Goal: Find contact information: Find contact information

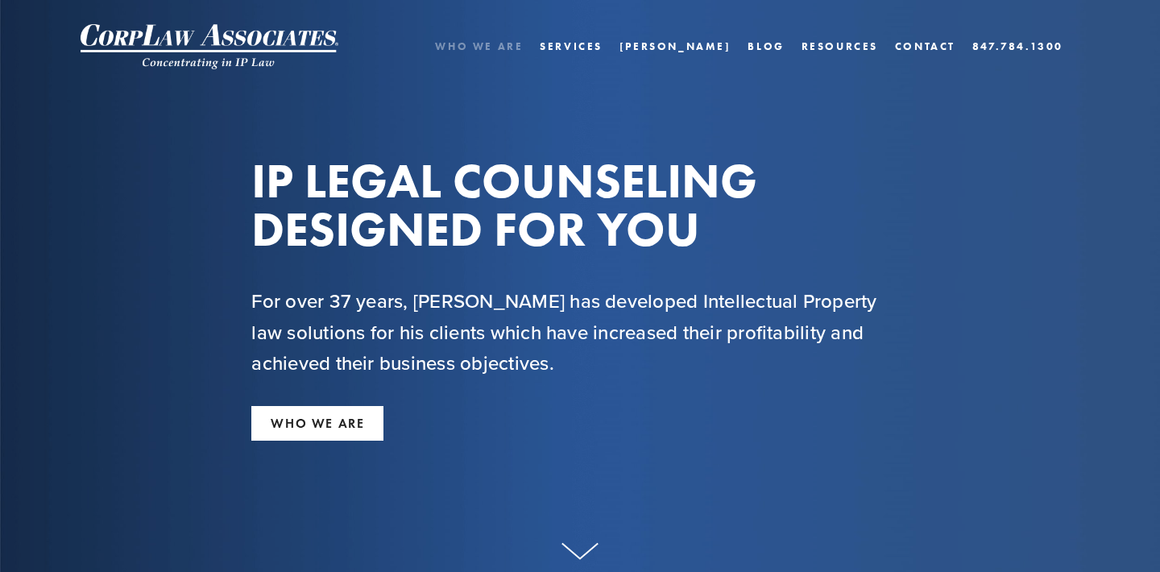
click at [523, 48] on link "Who We Are" at bounding box center [479, 46] width 88 height 23
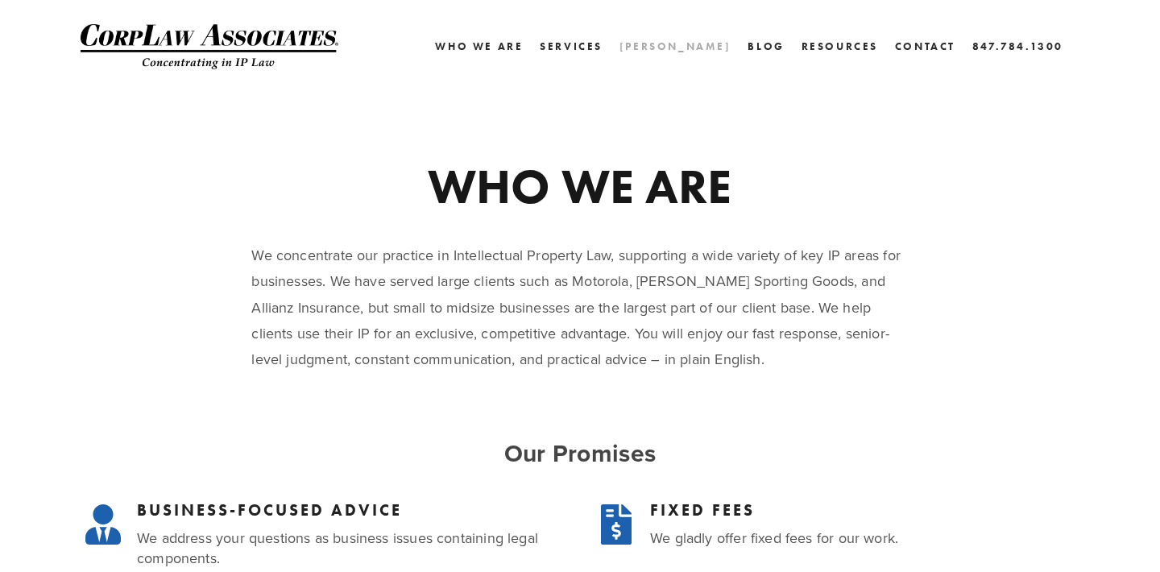
click at [715, 46] on link "[PERSON_NAME]" at bounding box center [675, 46] width 112 height 23
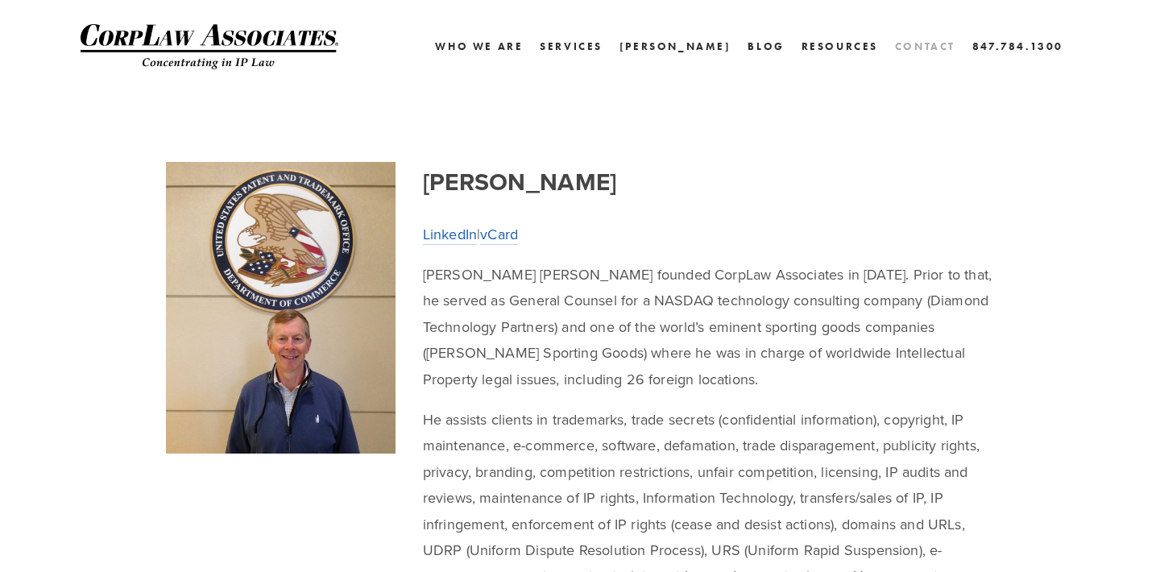
click at [916, 46] on link "Contact" at bounding box center [925, 46] width 60 height 23
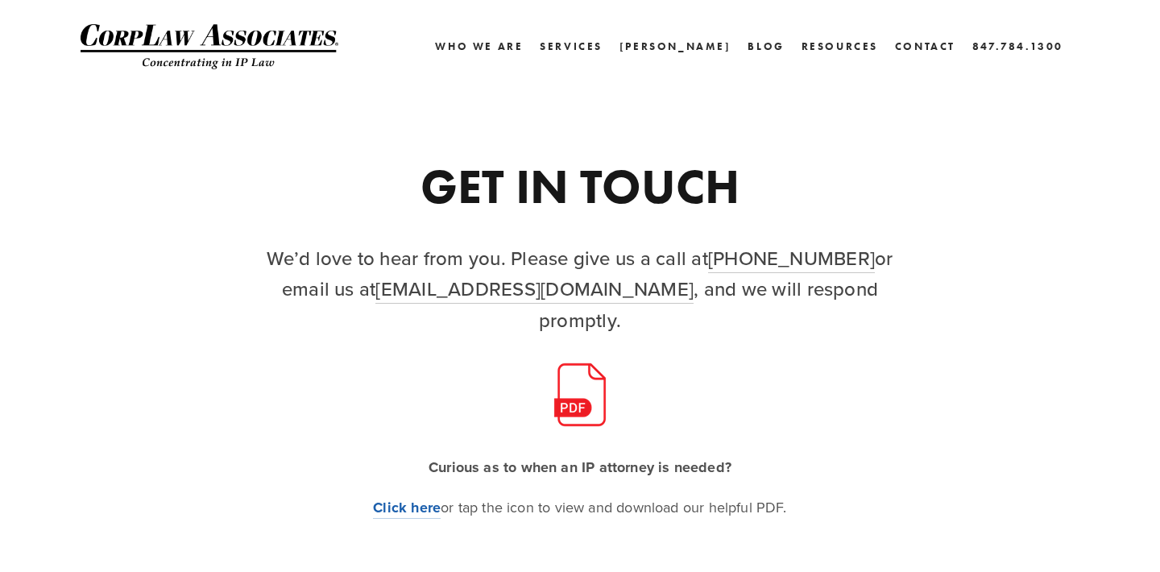
click at [382, 256] on h2 "We’d love to hear from you. Please give us a call at (847) 784-1300 or email us…" at bounding box center [579, 288] width 656 height 93
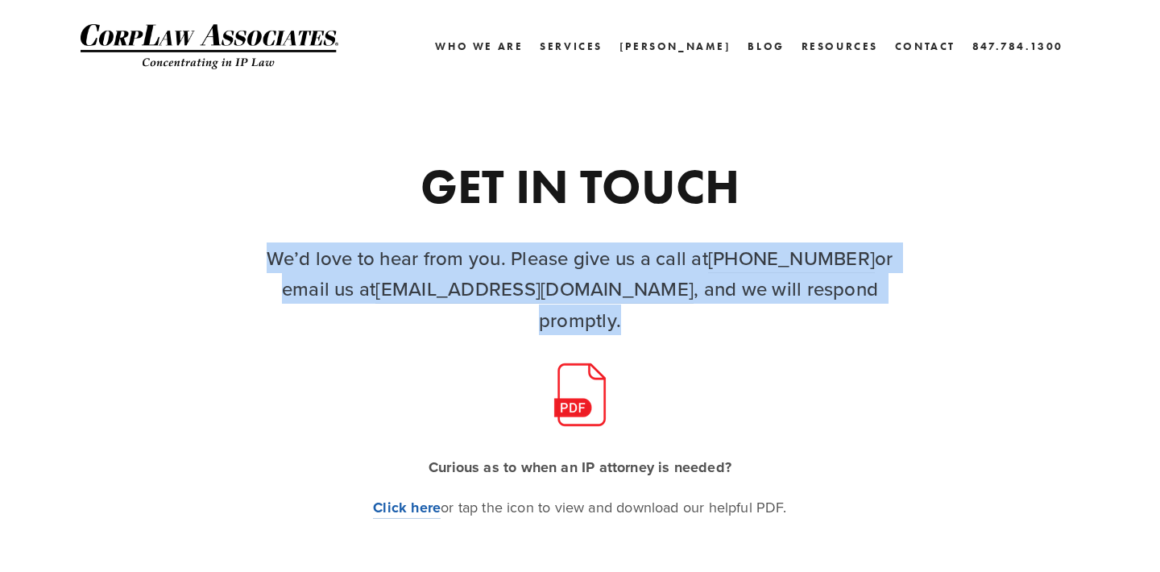
copy div "We’d love to hear from you. Please give us a call at (847) 784-1300 or email us…"
click at [304, 254] on h2 "We’d love to hear from you. Please give us a call at (847) 784-1300 or email us…" at bounding box center [579, 288] width 656 height 93
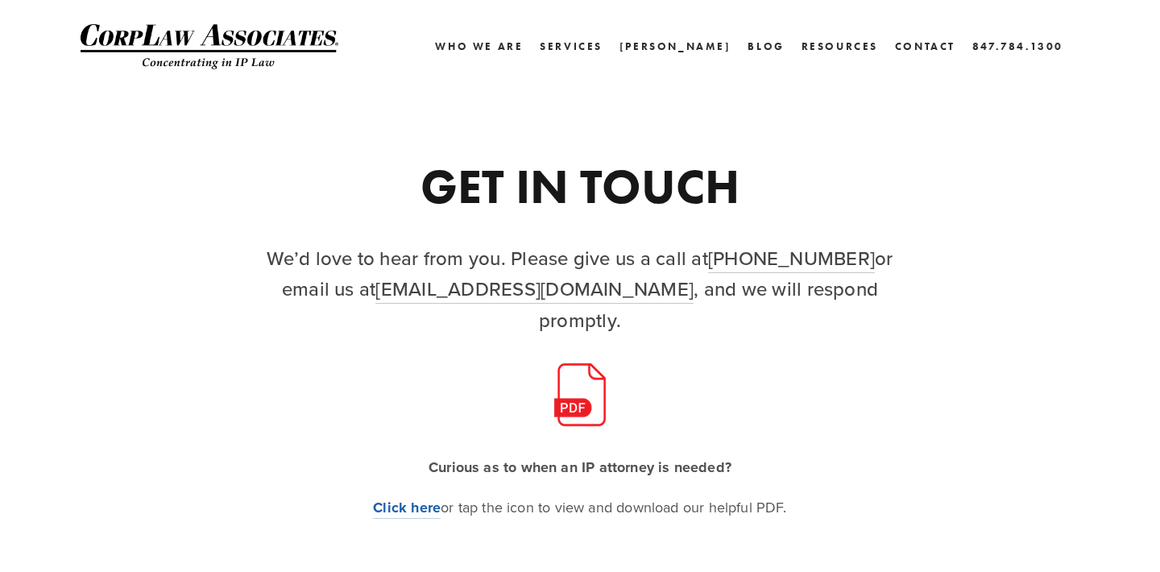
click at [466, 457] on strong "Curious as to when an IP attorney is needed?" at bounding box center [580, 467] width 303 height 21
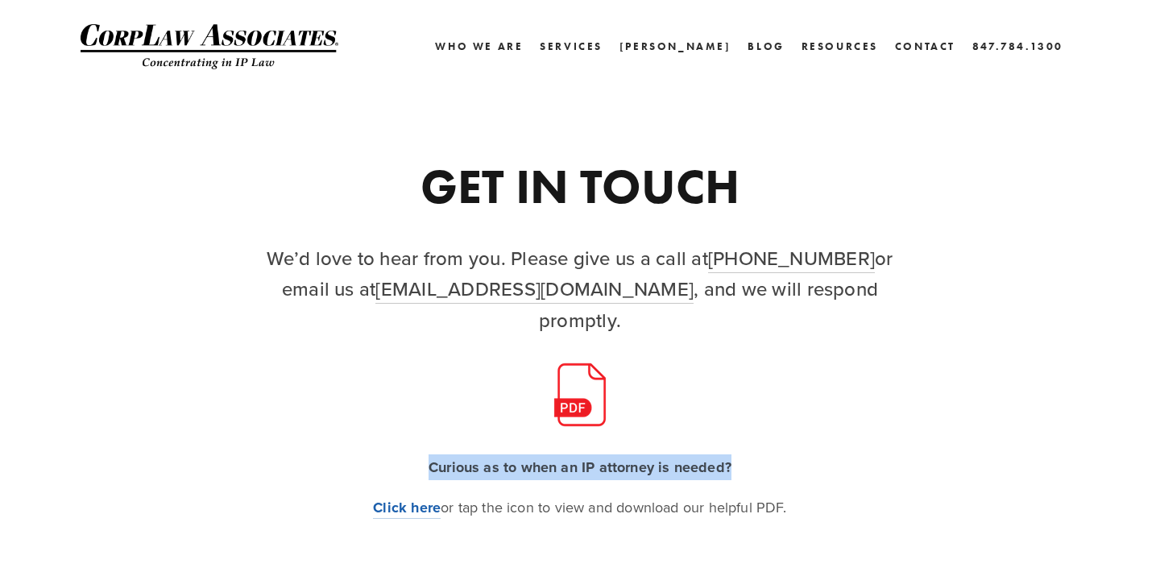
copy strong "Curious as to when an IP attorney is needed?"
click at [246, 486] on div "Curious as to when an IP attorney is needed? Click here or tap the icon to view…" at bounding box center [580, 488] width 684 height 94
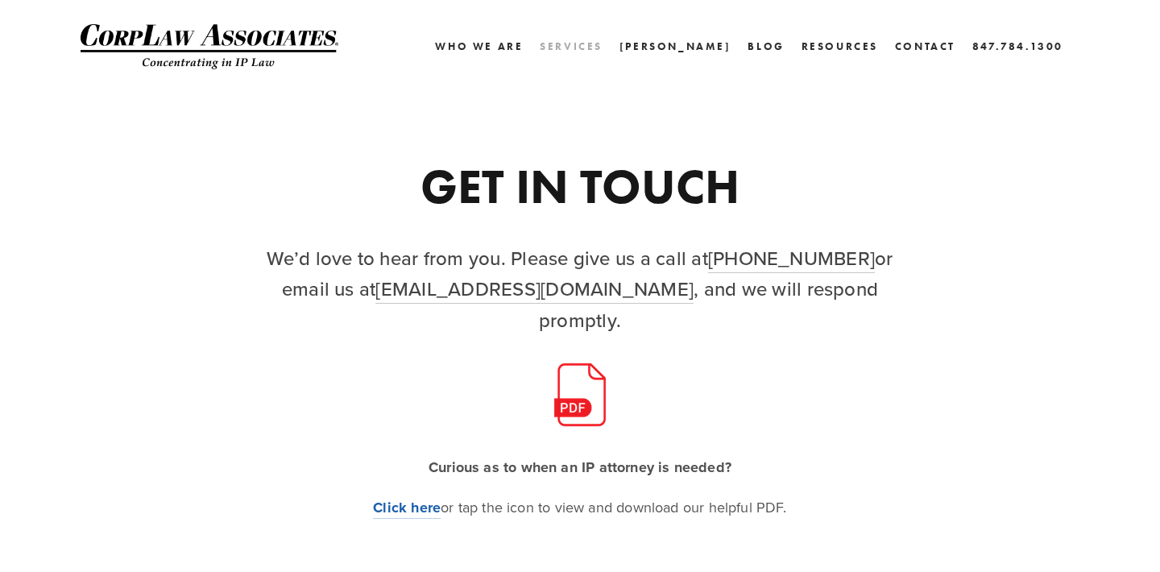
click at [602, 41] on link "Services" at bounding box center [571, 46] width 63 height 23
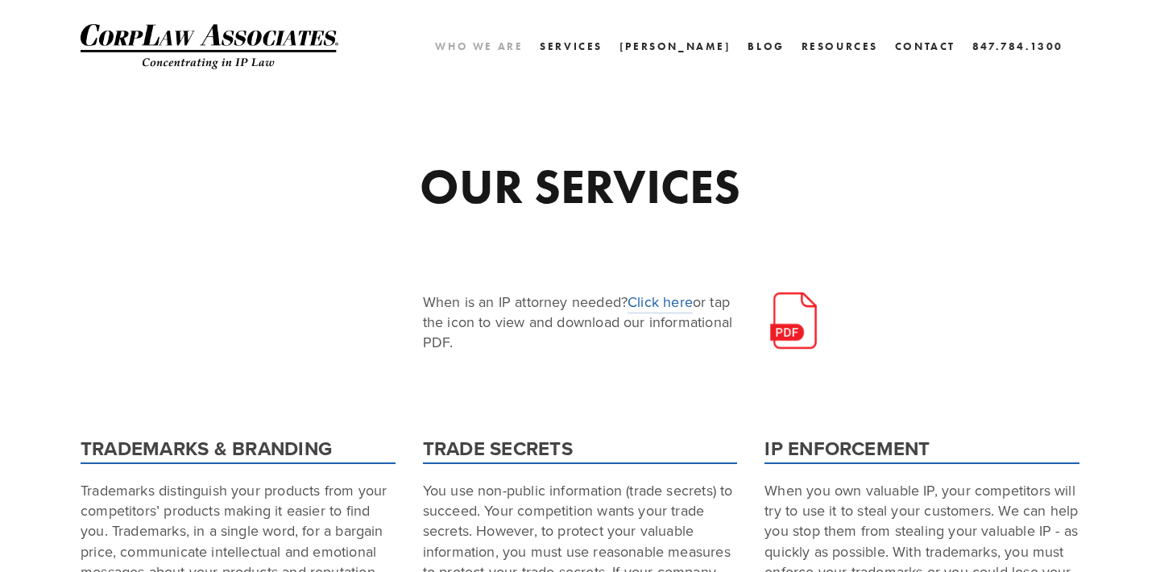
click at [523, 48] on link "Who We Are" at bounding box center [479, 46] width 88 height 23
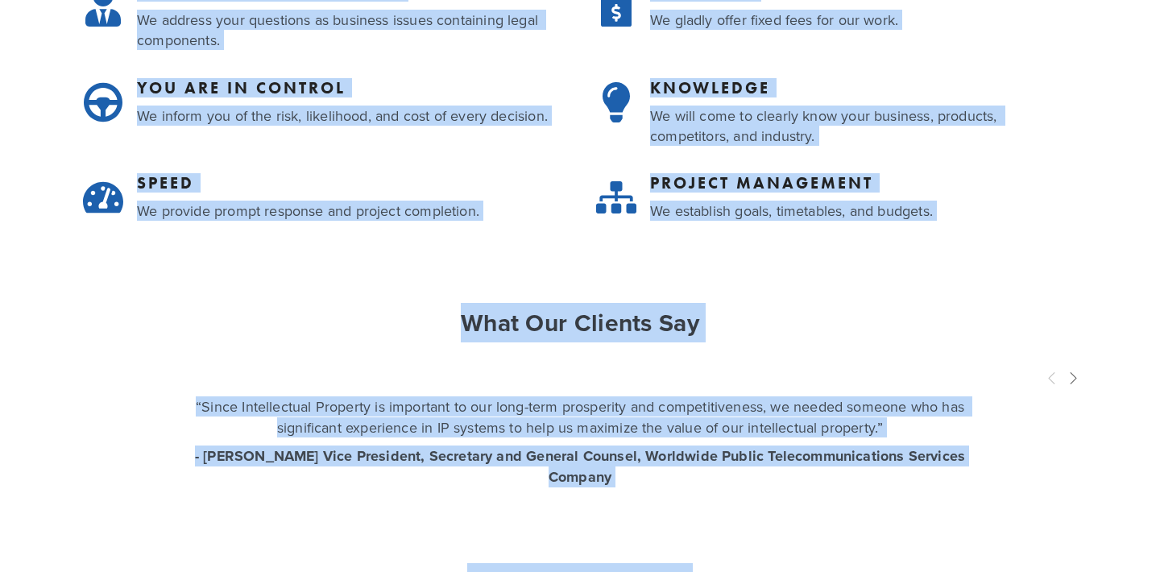
scroll to position [773, 0]
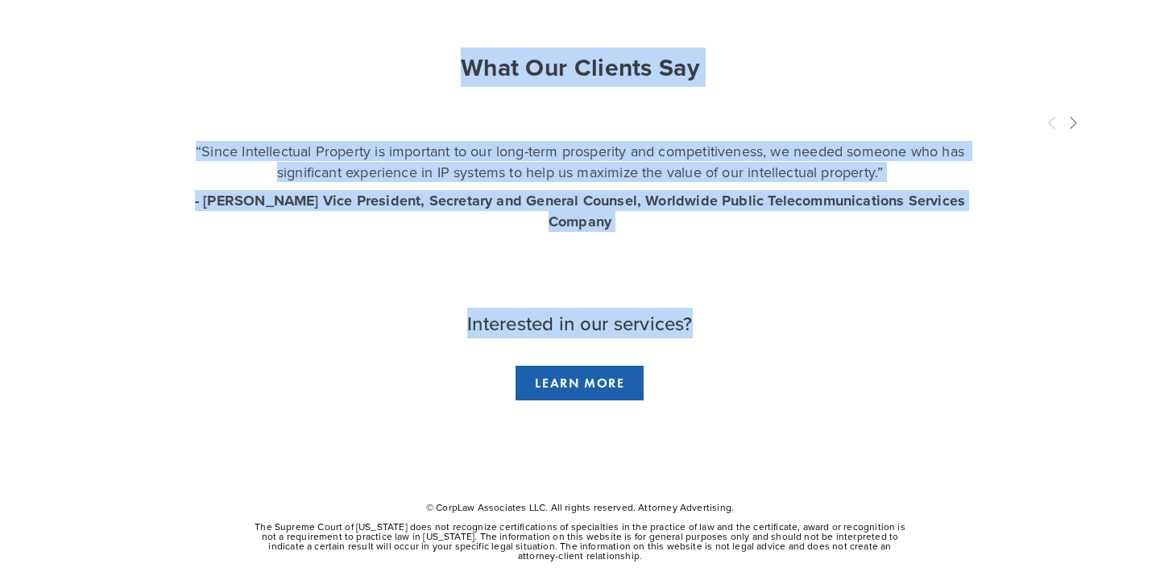
drag, startPoint x: 421, startPoint y: 172, endPoint x: 937, endPoint y: 542, distance: 634.4
copy div "WHO WE ARE We concentrate our practice in Intellectual Property Law, supporting…"
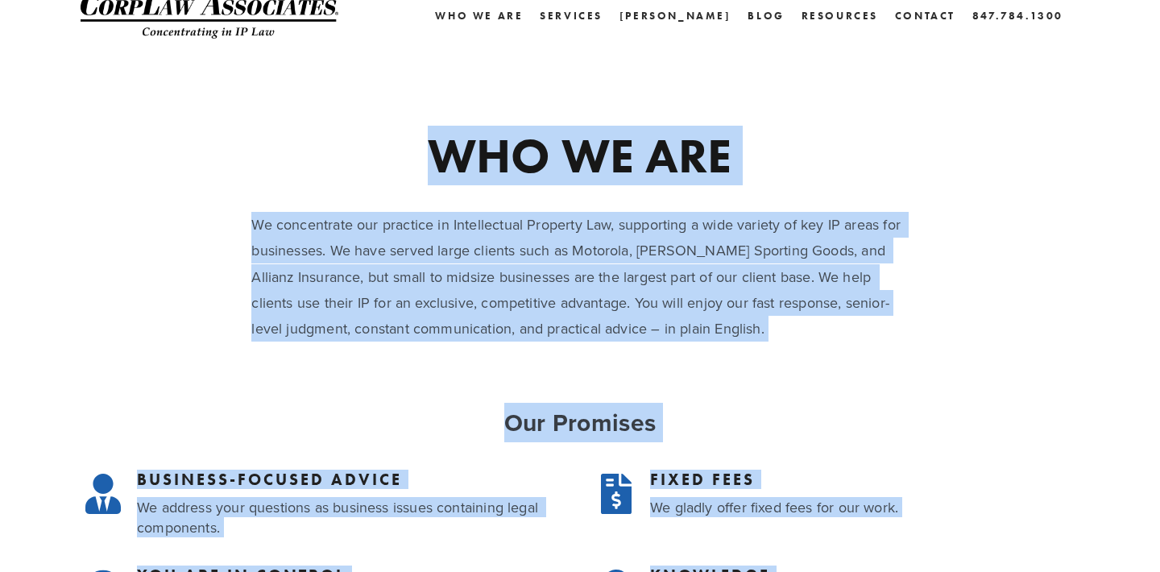
scroll to position [0, 0]
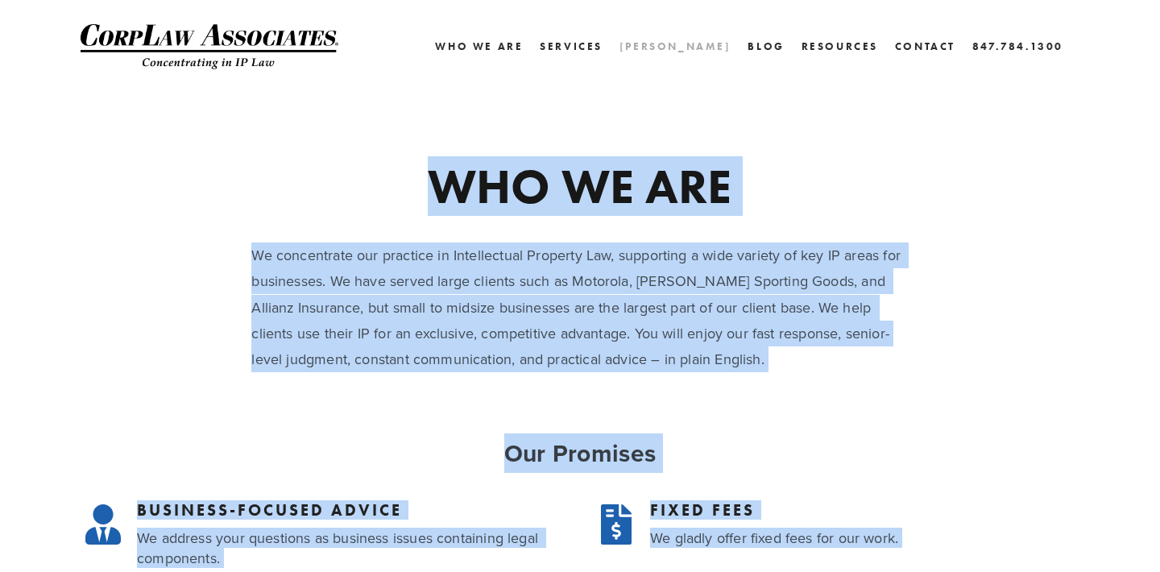
click at [713, 54] on link "[PERSON_NAME]" at bounding box center [675, 46] width 112 height 23
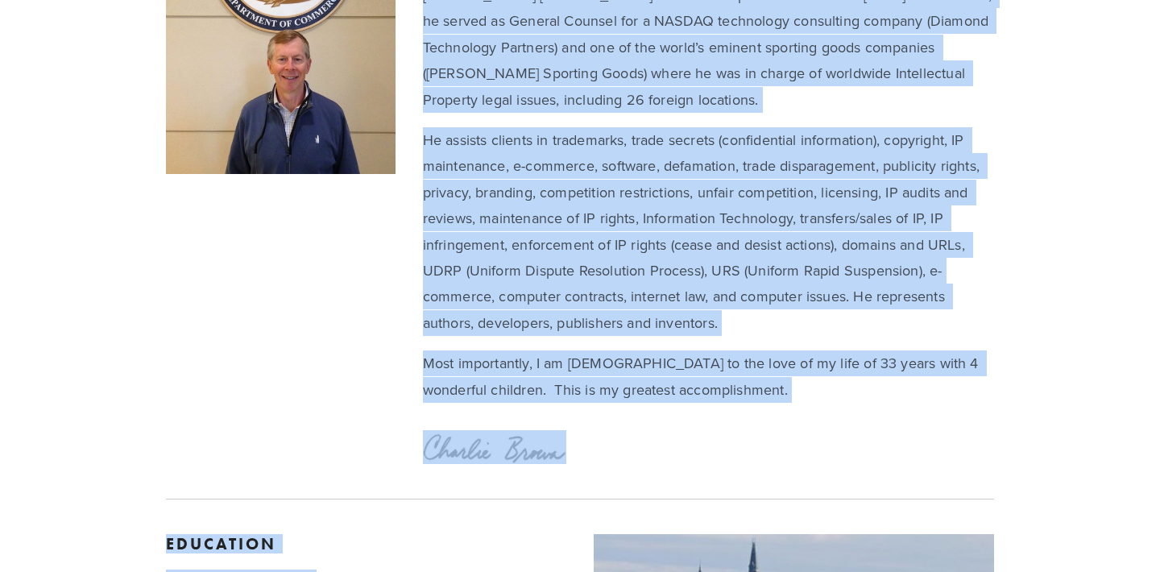
scroll to position [307, 0]
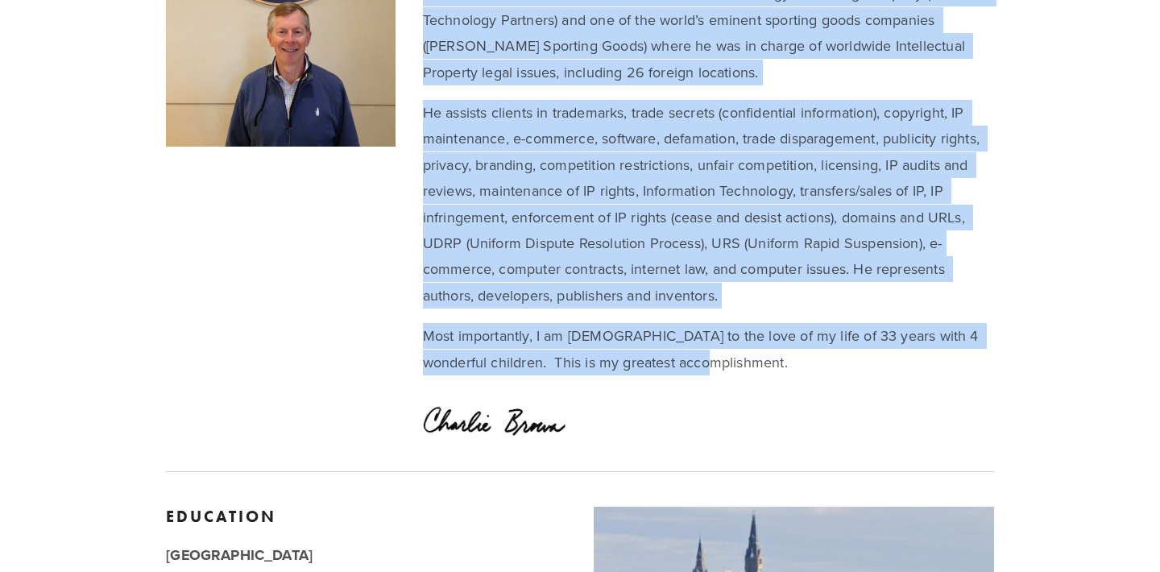
drag, startPoint x: 424, startPoint y: 176, endPoint x: 859, endPoint y: 386, distance: 482.7
click at [859, 386] on div "[PERSON_NAME] LinkedIn | vCard [PERSON_NAME] [PERSON_NAME] founded CorpLaw Asso…" at bounding box center [708, 122] width 598 height 534
copy div "Loremip Dolor SitameTc | aDipi Elitsed Doeius Tempo incidid UtlaBor Etdolorema …"
click at [798, 375] on div "[PERSON_NAME] LinkedIn | vCard [PERSON_NAME] [PERSON_NAME] founded CorpLaw Asso…" at bounding box center [708, 122] width 598 height 534
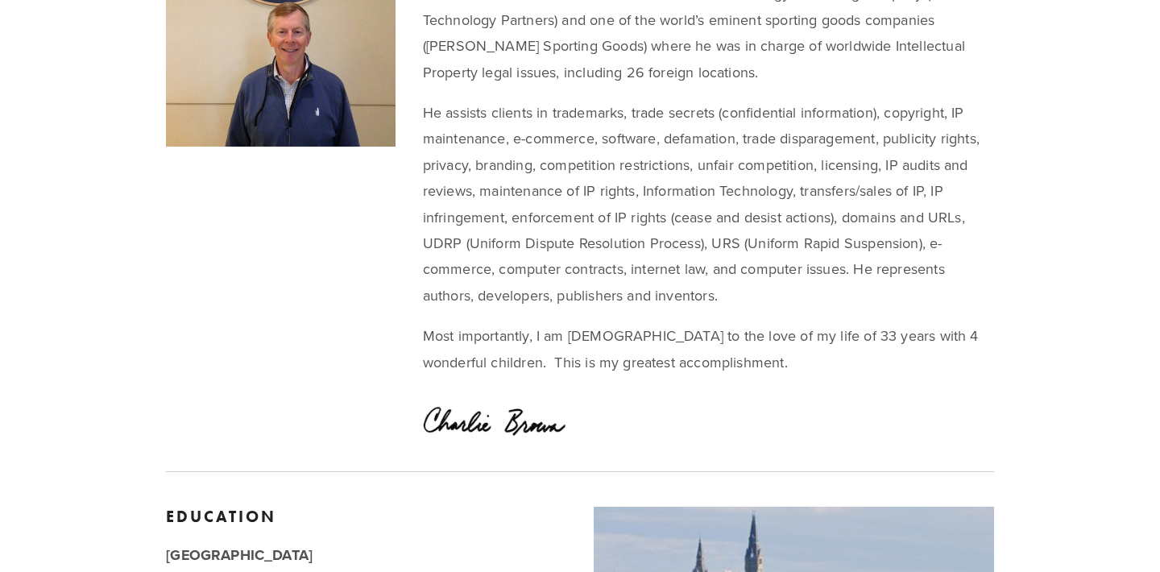
scroll to position [0, 0]
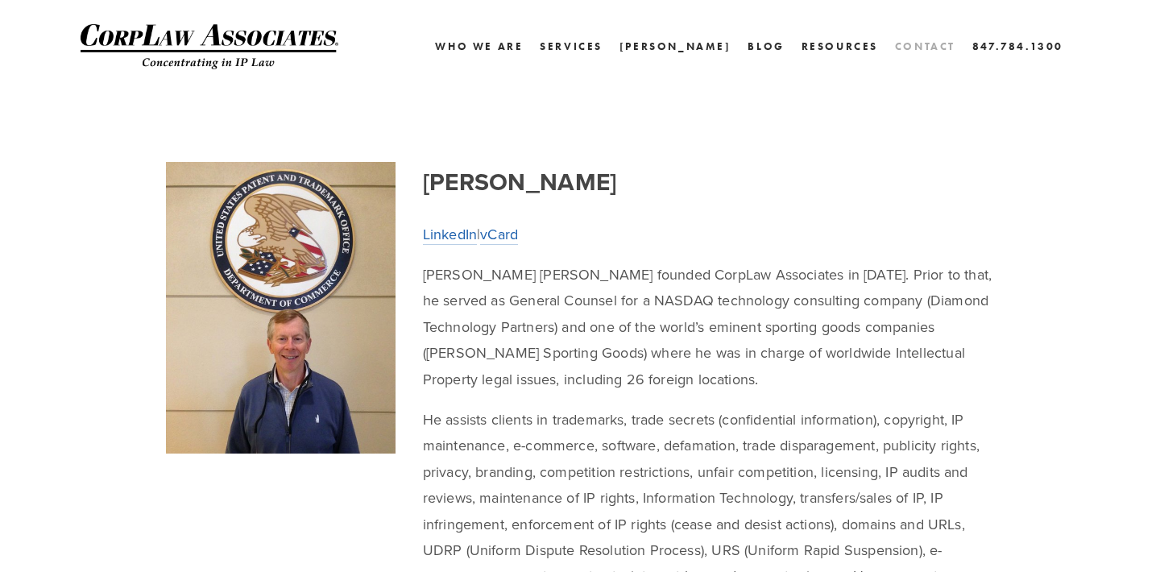
click at [928, 43] on link "Contact" at bounding box center [925, 46] width 60 height 23
